Goal: Task Accomplishment & Management: Manage account settings

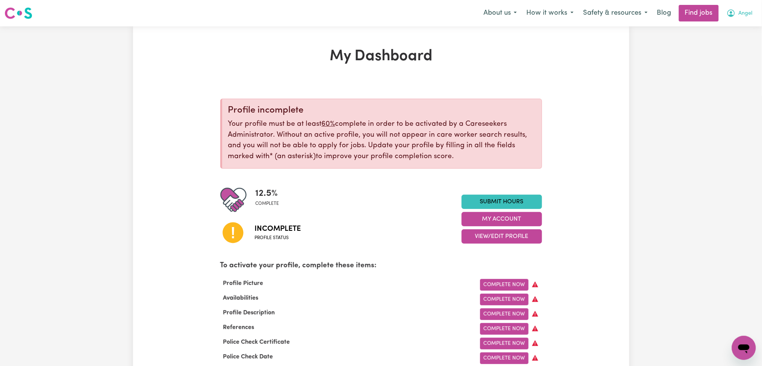
click at [748, 15] on span "Angel" at bounding box center [746, 13] width 14 height 8
click at [730, 56] on link "Logout" at bounding box center [727, 57] width 59 height 14
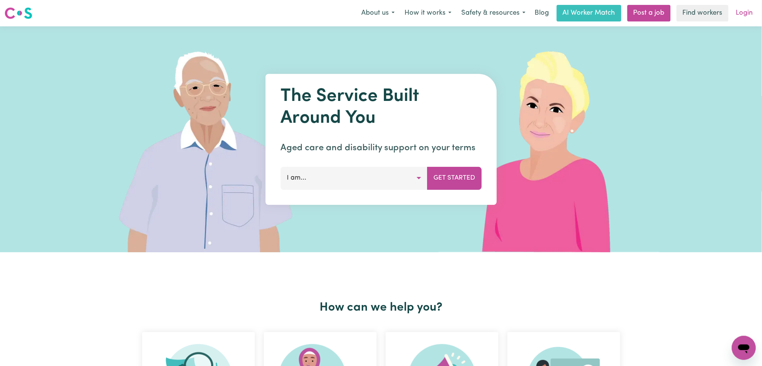
click at [751, 13] on link "Login" at bounding box center [745, 13] width 26 height 17
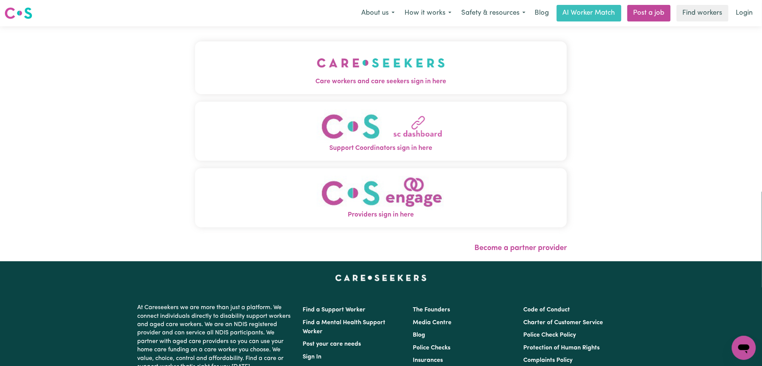
click at [394, 80] on span "Care workers and care seekers sign in here" at bounding box center [381, 82] width 372 height 10
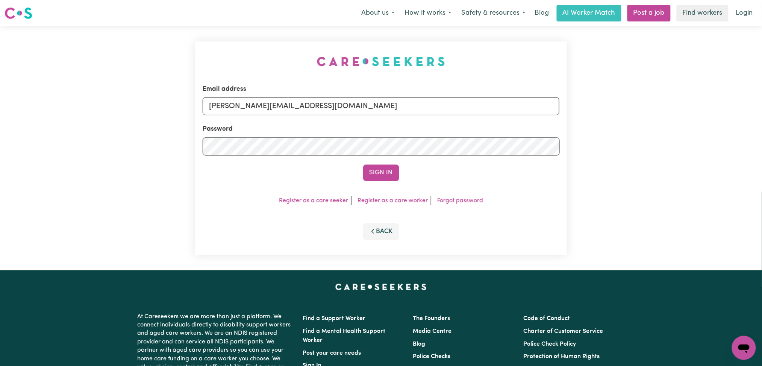
click at [363, 117] on form "Email address [PERSON_NAME][EMAIL_ADDRESS][DOMAIN_NAME] Password Sign In" at bounding box center [381, 132] width 357 height 97
click at [346, 111] on input "[PERSON_NAME][EMAIL_ADDRESS][DOMAIN_NAME]" at bounding box center [381, 106] width 357 height 18
drag, startPoint x: 248, startPoint y: 107, endPoint x: 387, endPoint y: 114, distance: 139.3
click at [387, 114] on input "Superuser~[EMAIL_ADDRESS][DOMAIN_NAME]" at bounding box center [381, 106] width 357 height 18
type input "Superuser~[EMAIL_ADDRESS][DOMAIN_NAME]"
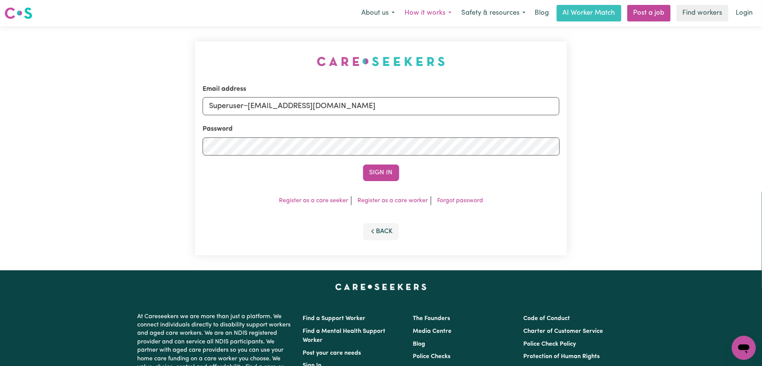
click at [363, 164] on button "Sign In" at bounding box center [381, 172] width 36 height 17
